Goal: Transaction & Acquisition: Purchase product/service

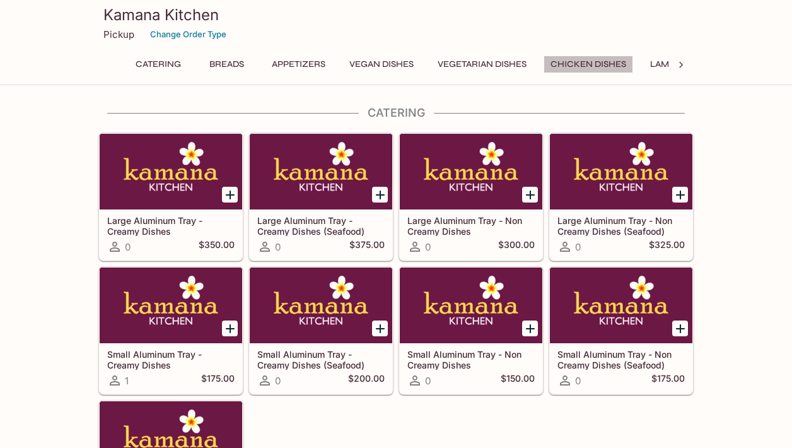
click at [580, 64] on button "Chicken Dishes" at bounding box center [589, 65] width 90 height 18
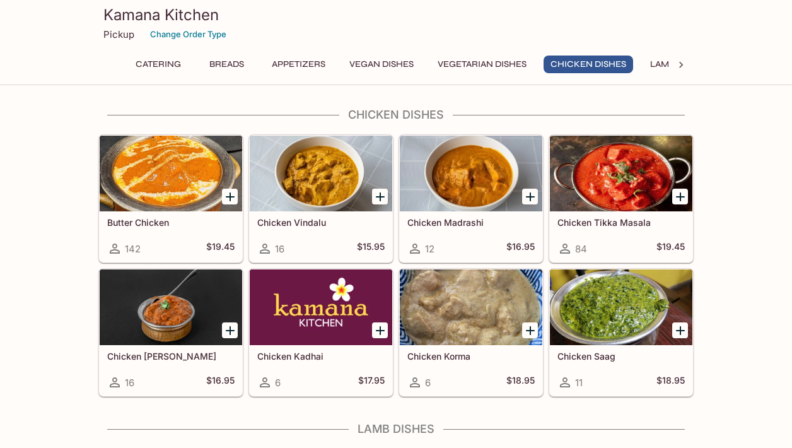
scroll to position [2239, 0]
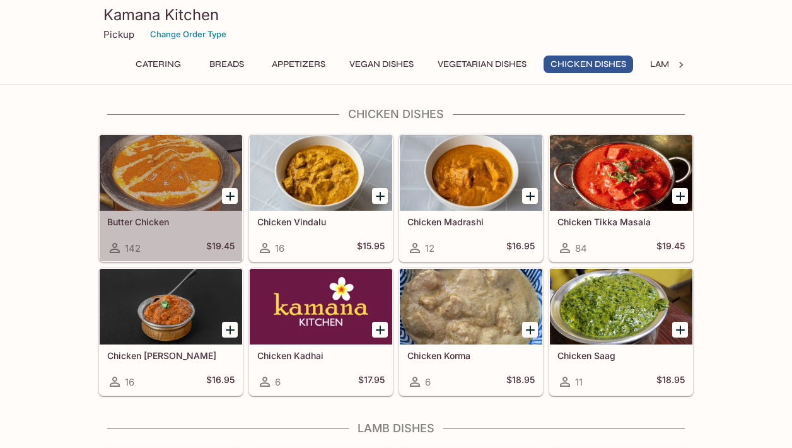
click at [151, 237] on div "Butter Chicken 142 $19.45" at bounding box center [171, 236] width 143 height 50
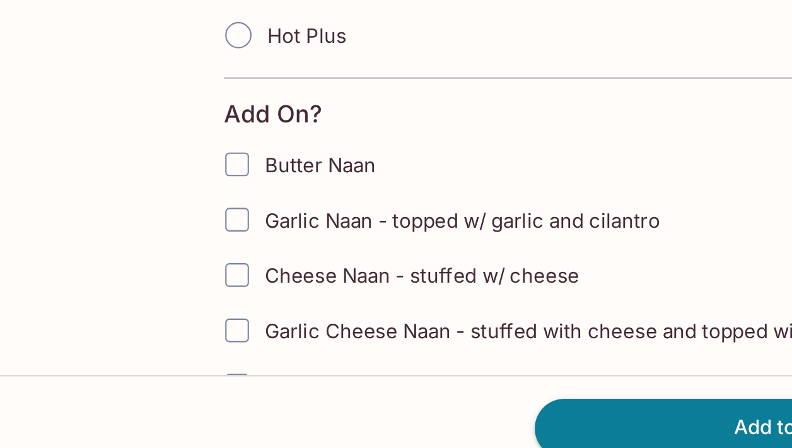
scroll to position [338, 0]
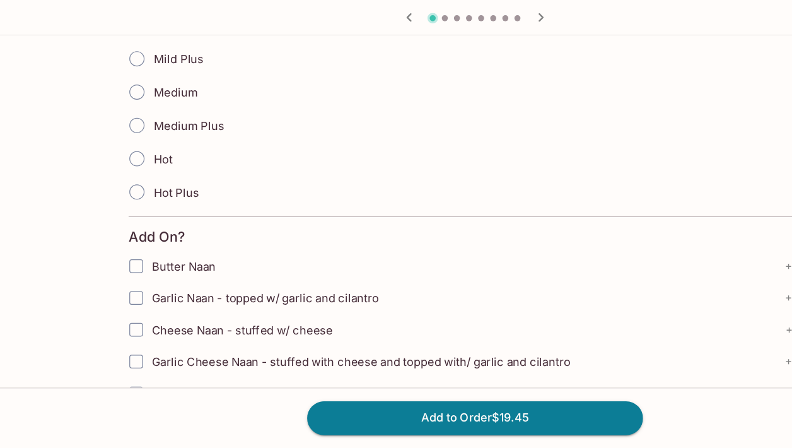
click at [339, 91] on icon "button" at bounding box center [341, 88] width 15 height 15
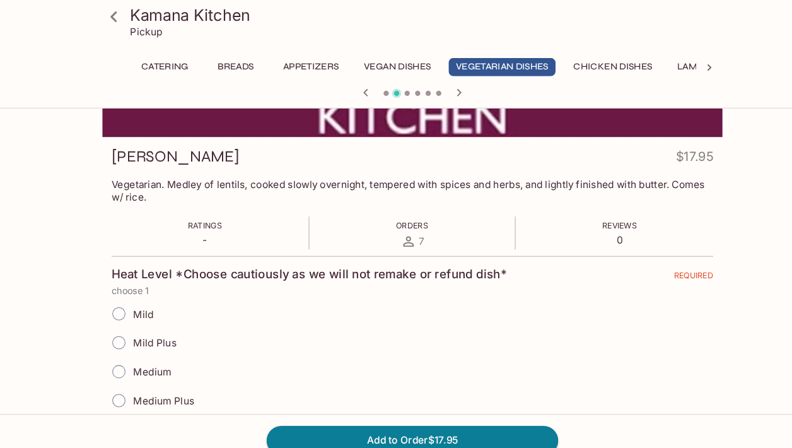
scroll to position [138, 0]
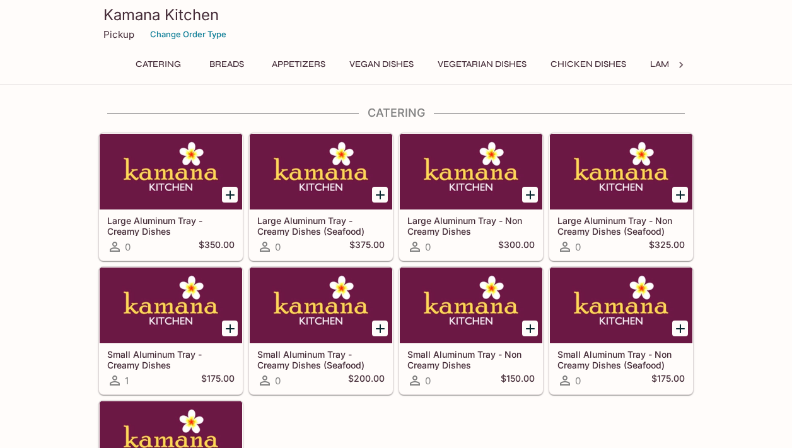
click at [682, 67] on icon at bounding box center [681, 65] width 13 height 13
click at [404, 67] on button "Rice Specialties" at bounding box center [417, 65] width 91 height 18
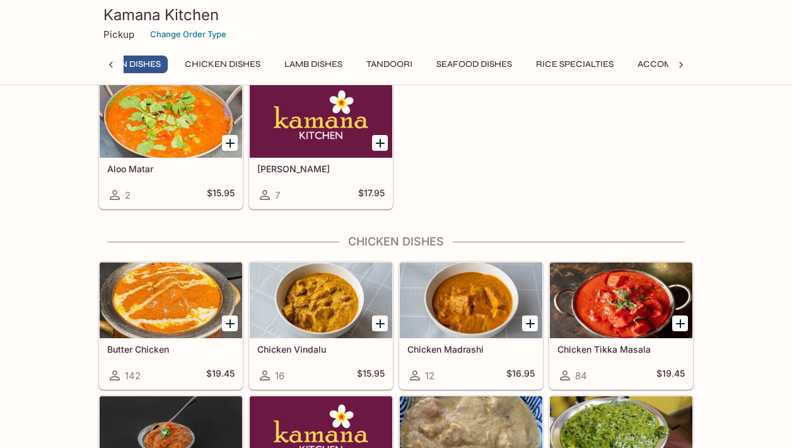
scroll to position [0, 309]
